Goal: Navigation & Orientation: Find specific page/section

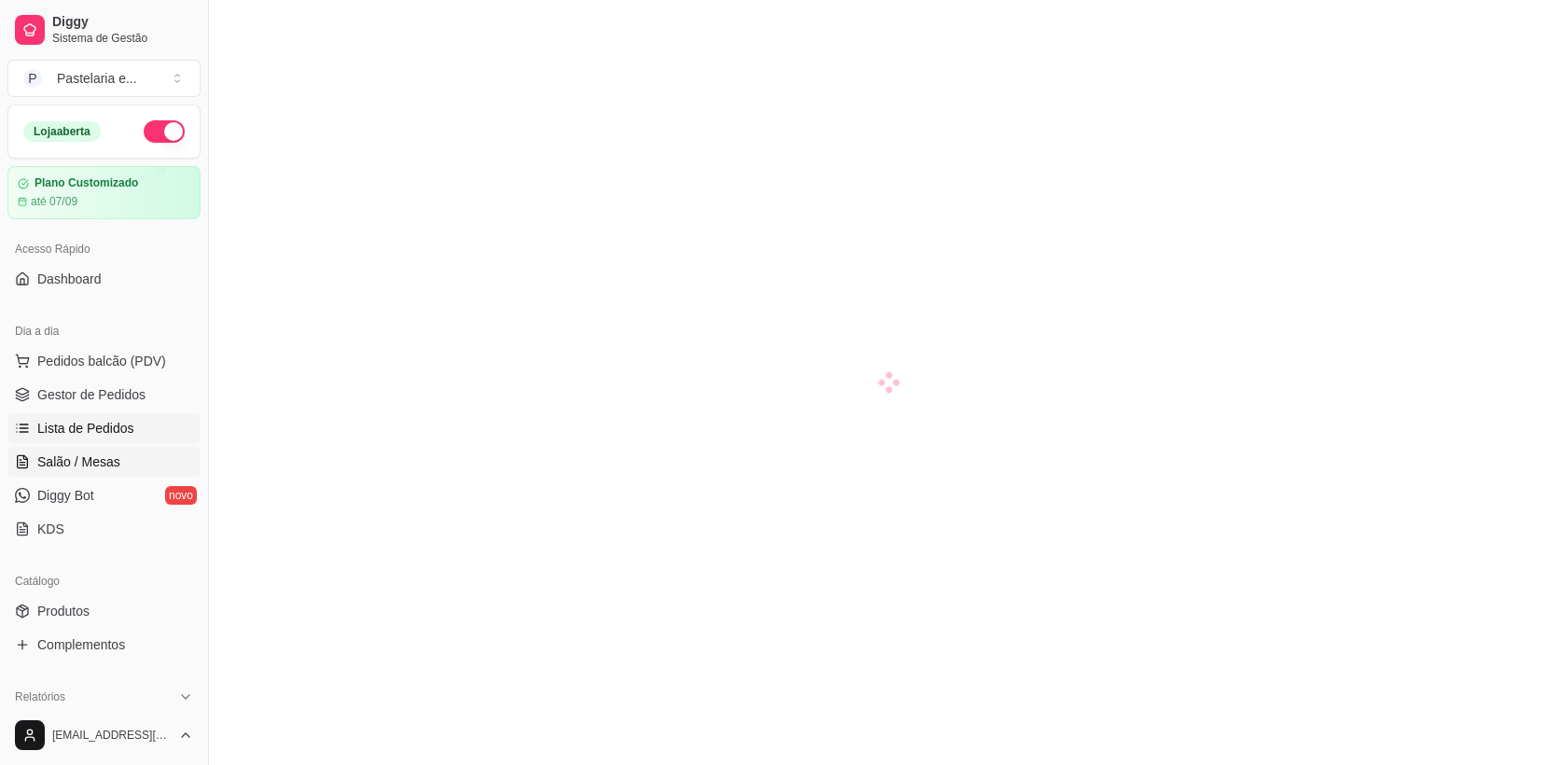
click at [111, 425] on span "Lista de Pedidos" at bounding box center [86, 427] width 97 height 18
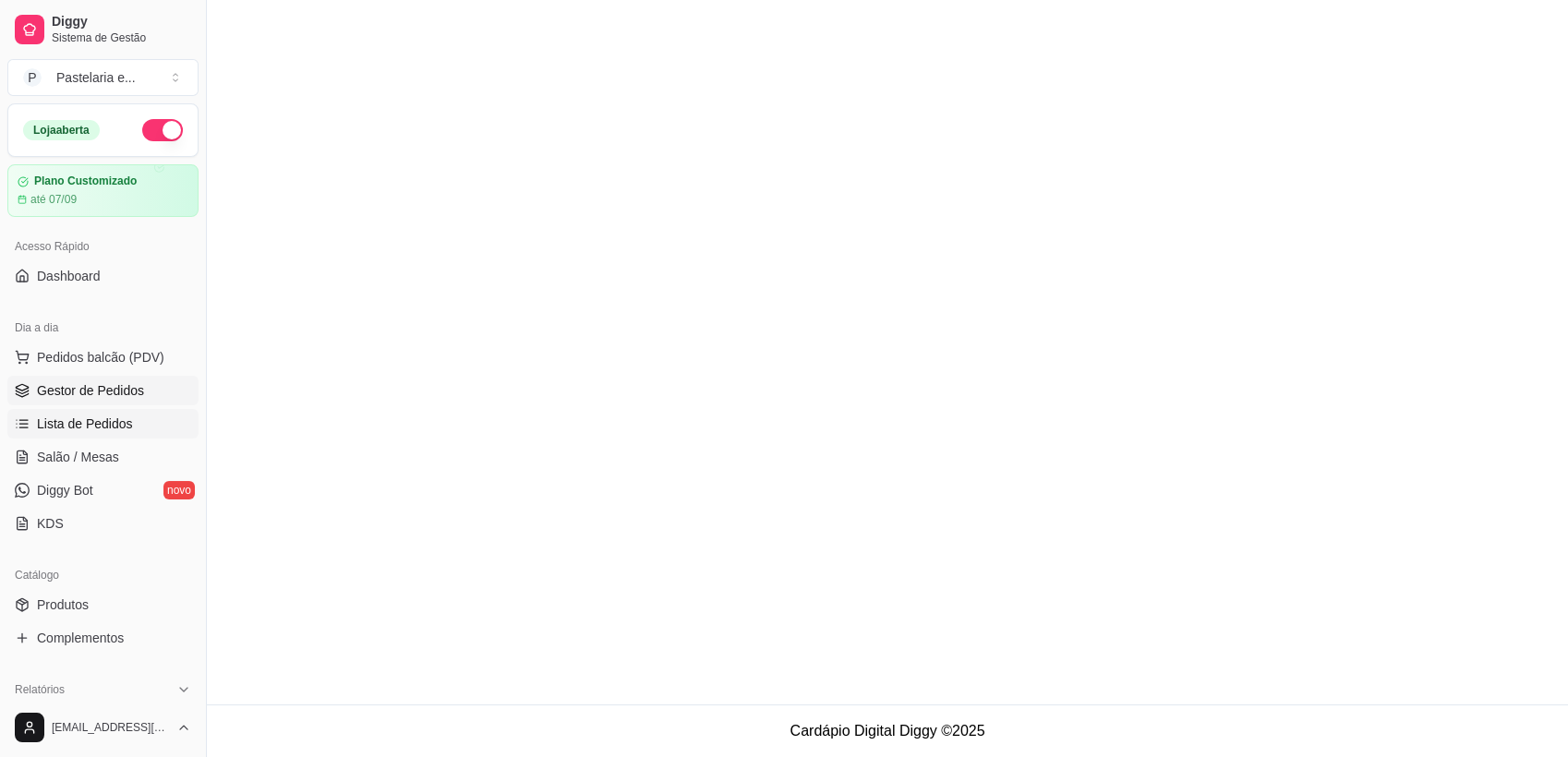
click at [89, 379] on link "Gestor de Pedidos" at bounding box center [103, 390] width 191 height 30
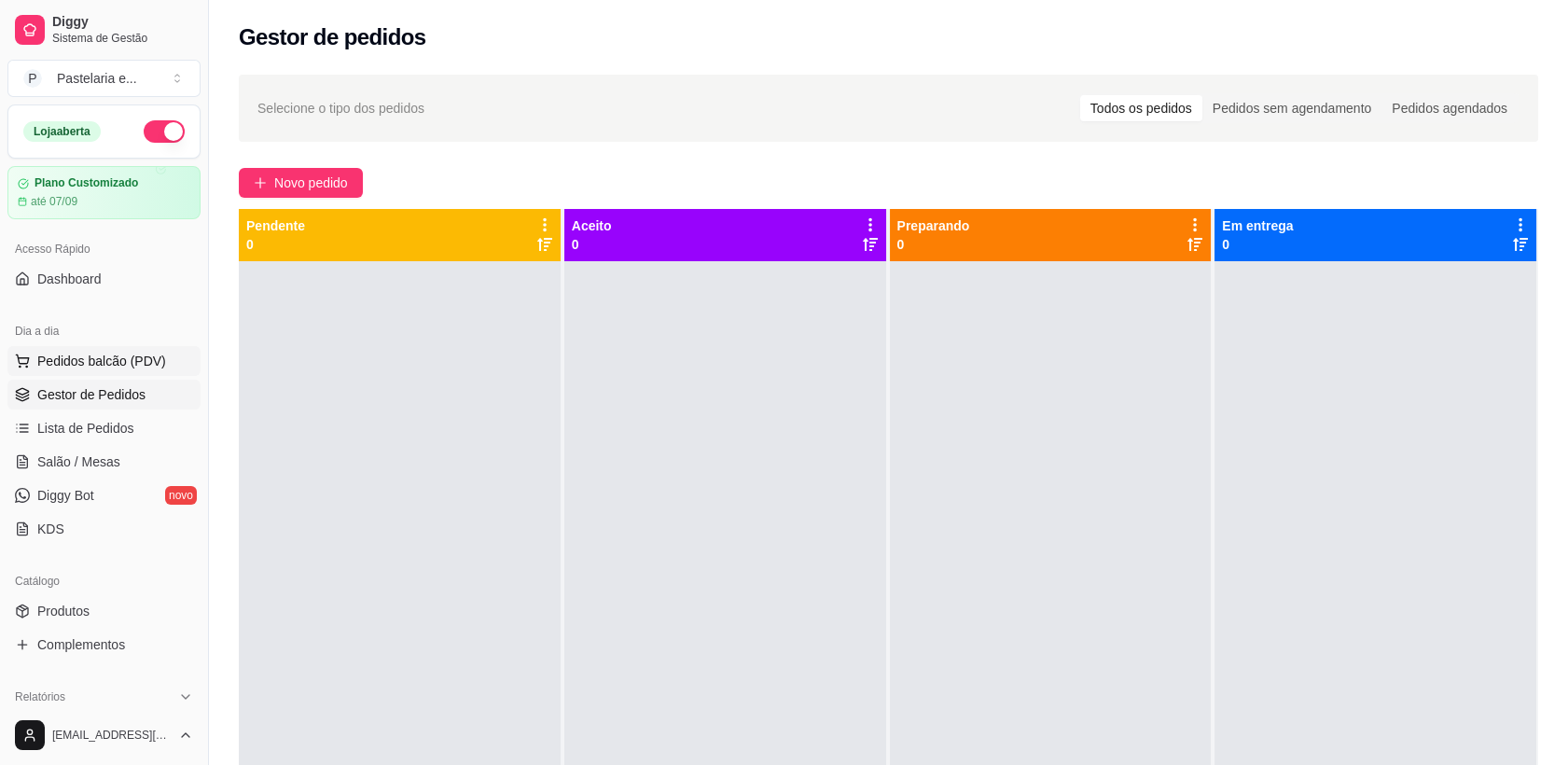
click at [87, 362] on span "Pedidos balcão (PDV)" at bounding box center [102, 361] width 129 height 18
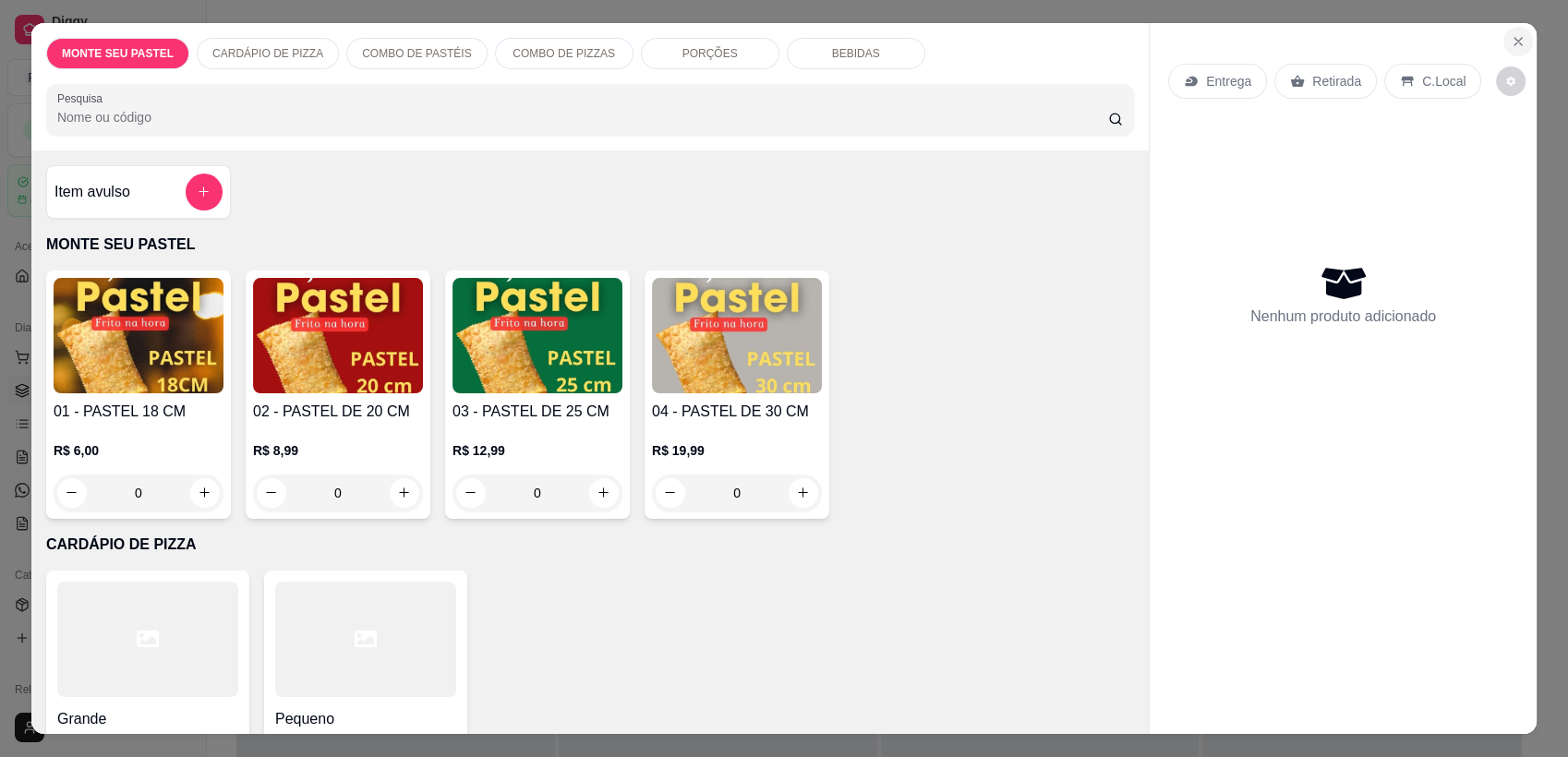
click at [1510, 41] on icon "Close" at bounding box center [1518, 42] width 15 height 15
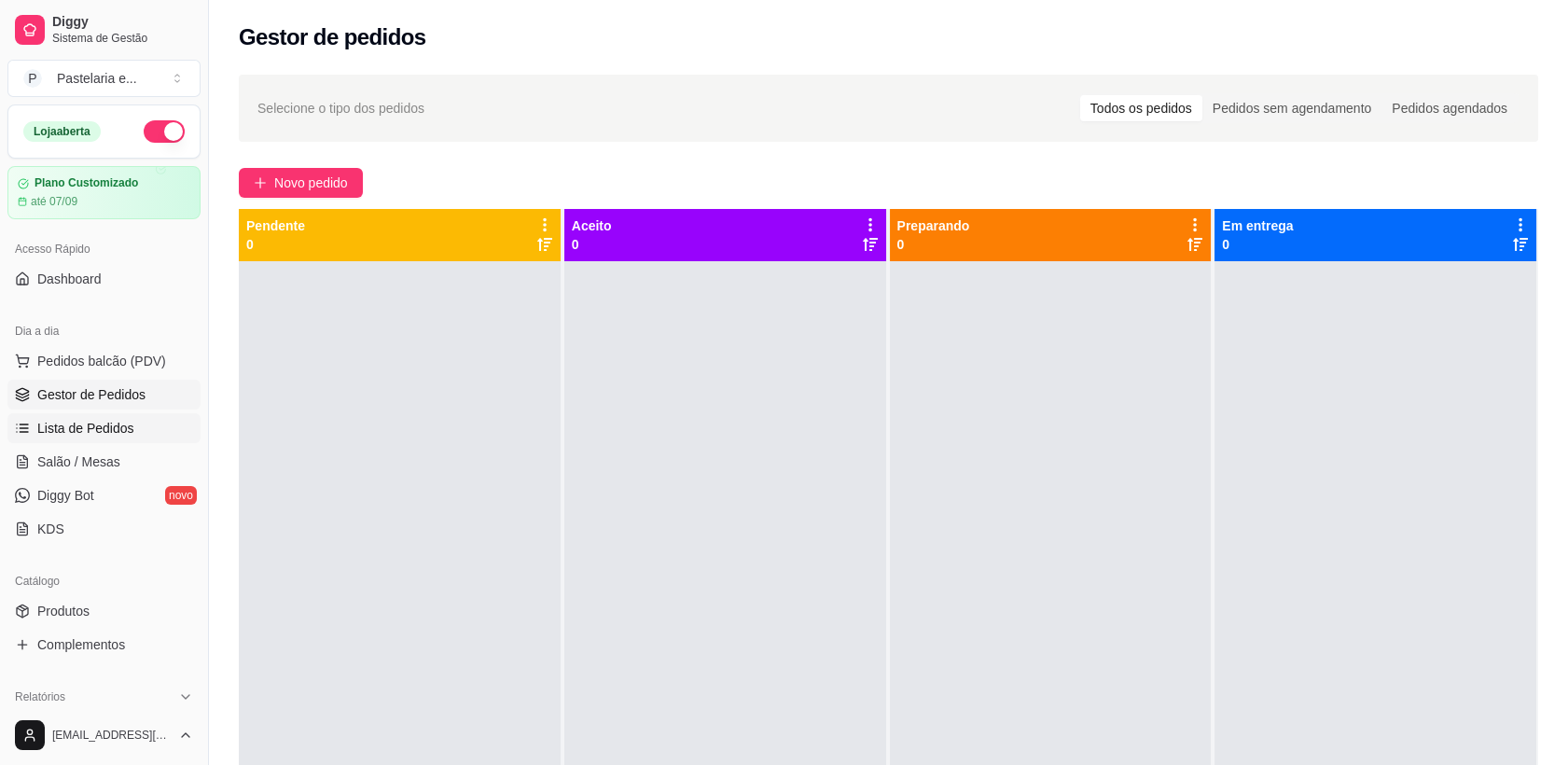
click at [85, 426] on span "Lista de Pedidos" at bounding box center [86, 427] width 97 height 18
